Goal: Find specific page/section: Find specific page/section

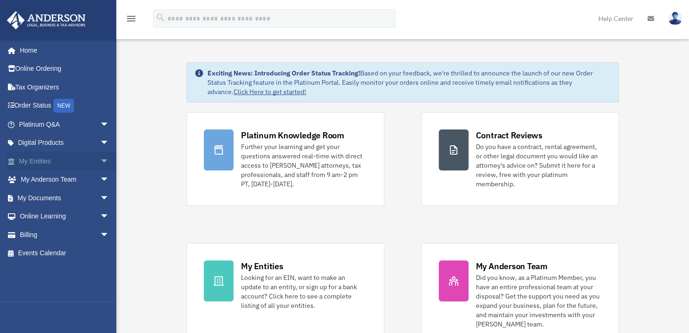
click at [111, 161] on span "arrow_drop_down" at bounding box center [109, 161] width 19 height 19
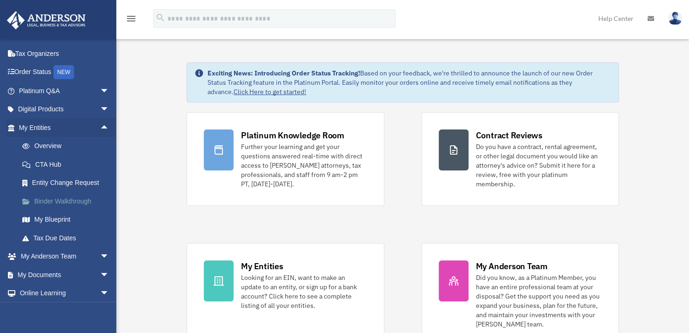
scroll to position [62, 0]
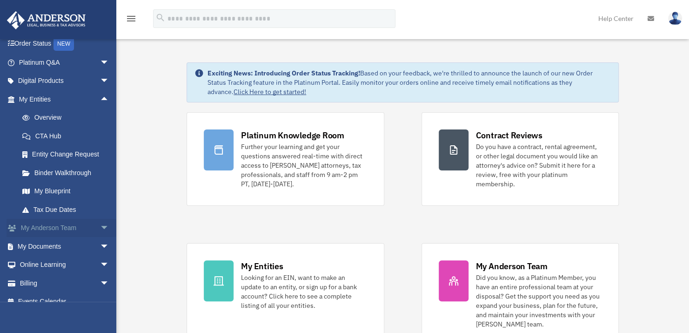
click at [47, 228] on link "My Anderson Team arrow_drop_down" at bounding box center [65, 228] width 117 height 19
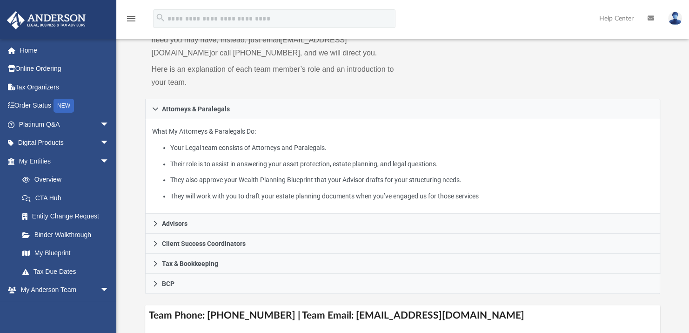
scroll to position [127, 0]
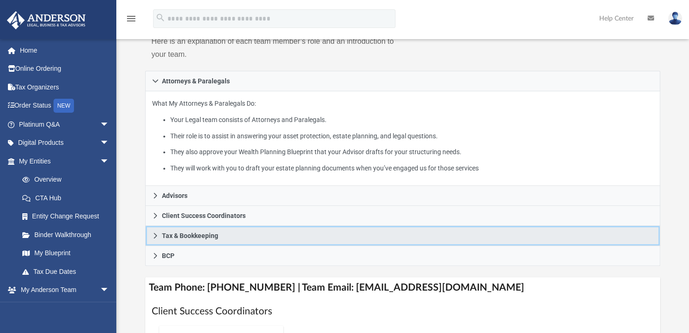
click at [193, 232] on span "Tax & Bookkeeping" at bounding box center [190, 235] width 56 height 7
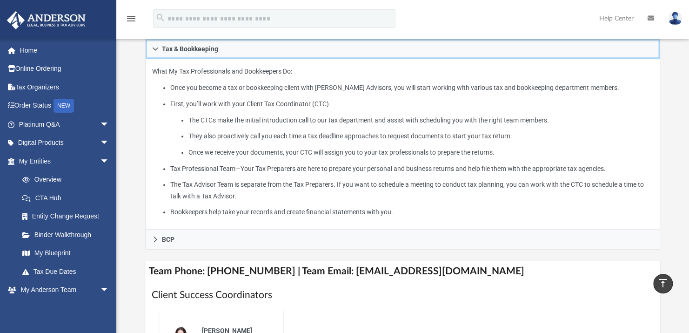
scroll to position [190, 0]
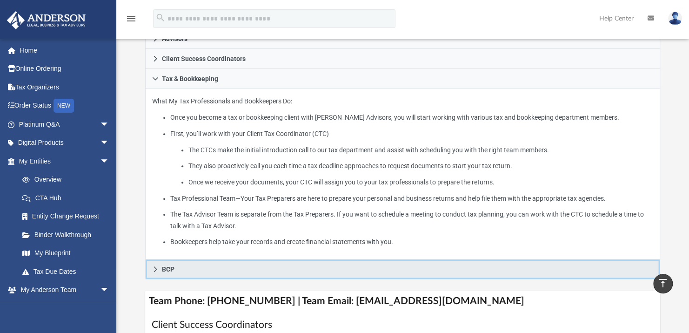
click at [208, 276] on link "BCP" at bounding box center [402, 269] width 515 height 20
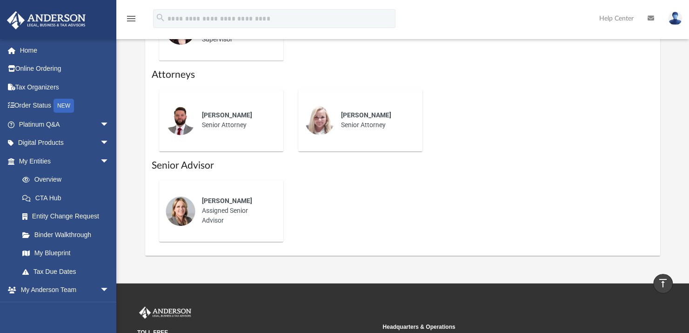
scroll to position [438, 0]
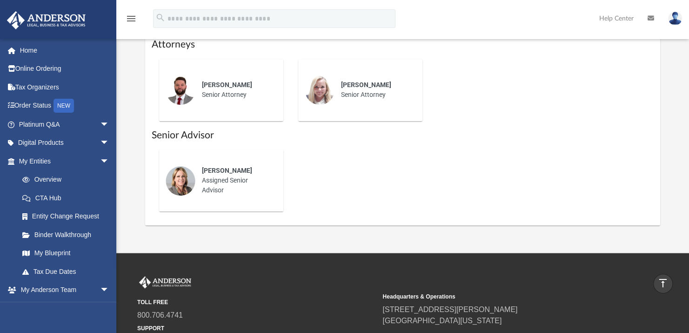
drag, startPoint x: 306, startPoint y: 175, endPoint x: 352, endPoint y: 181, distance: 45.5
click at [352, 219] on div "[PERSON_NAME] Assigned Senior Advisor" at bounding box center [403, 219] width 502 height 0
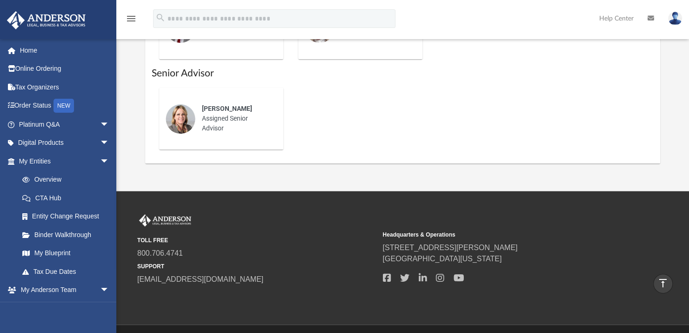
scroll to position [499, 0]
